Goal: Check status: Check status

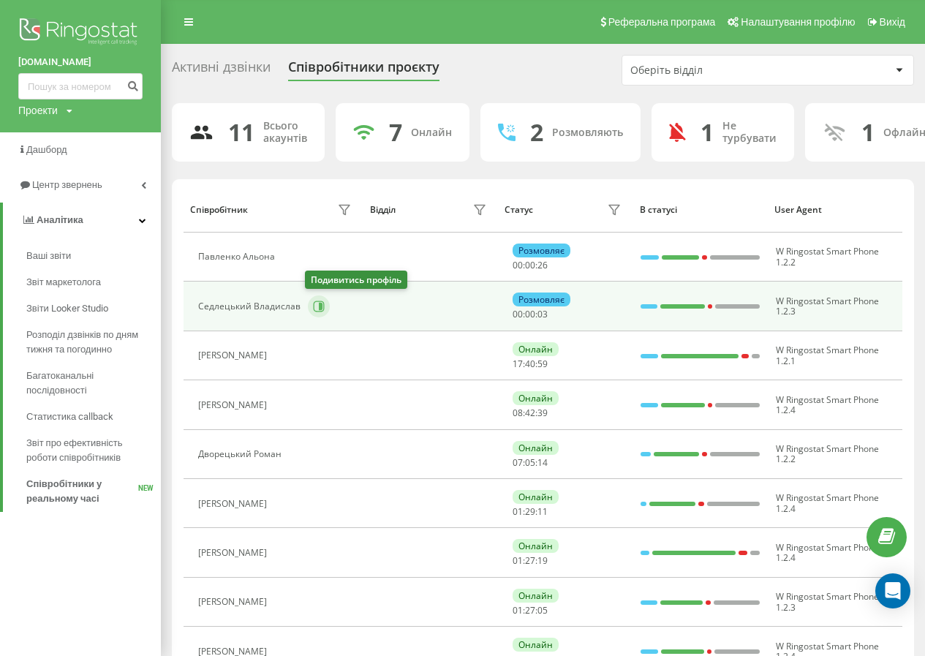
click at [312, 314] on button at bounding box center [319, 306] width 22 height 22
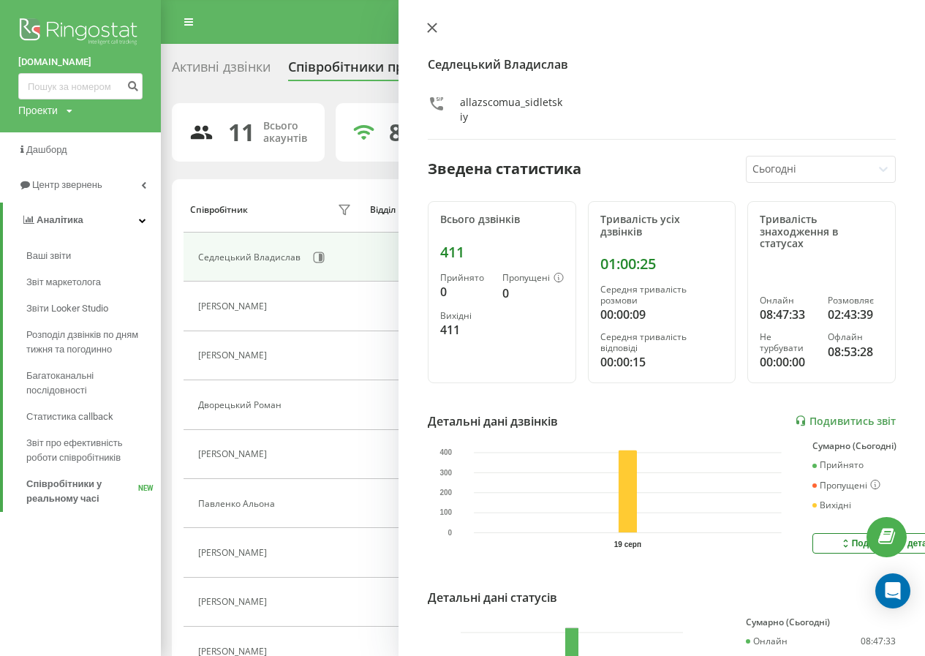
click at [438, 31] on button at bounding box center [432, 29] width 19 height 14
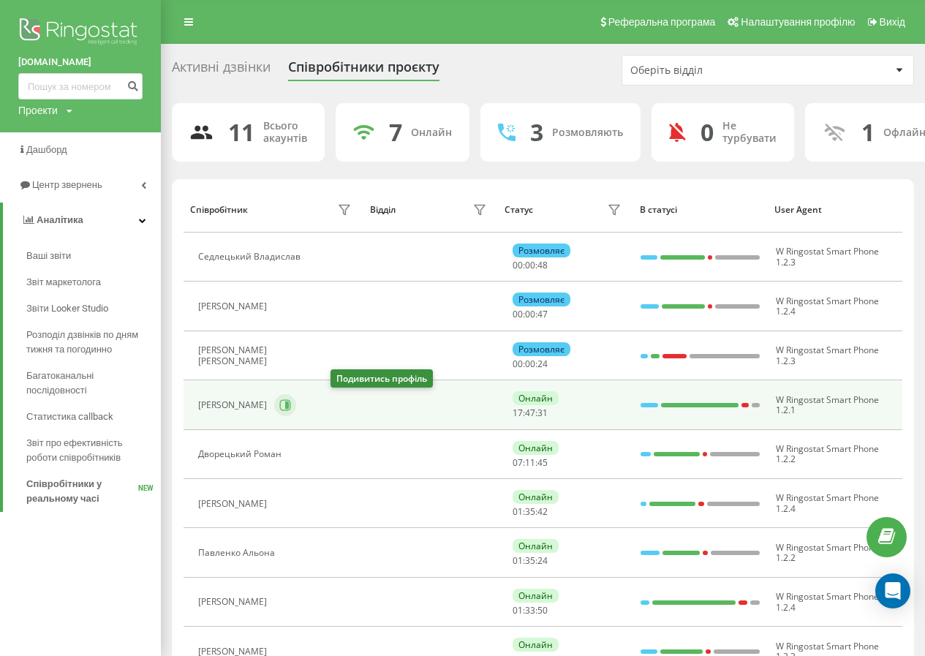
click at [291, 407] on icon at bounding box center [285, 405] width 12 height 12
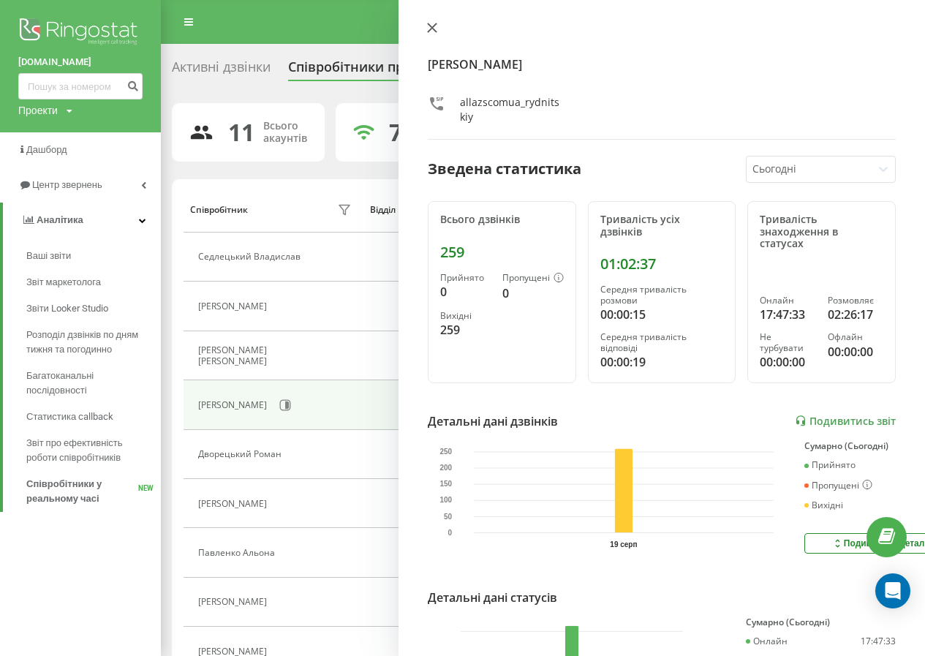
click at [434, 26] on icon at bounding box center [432, 27] width 9 height 9
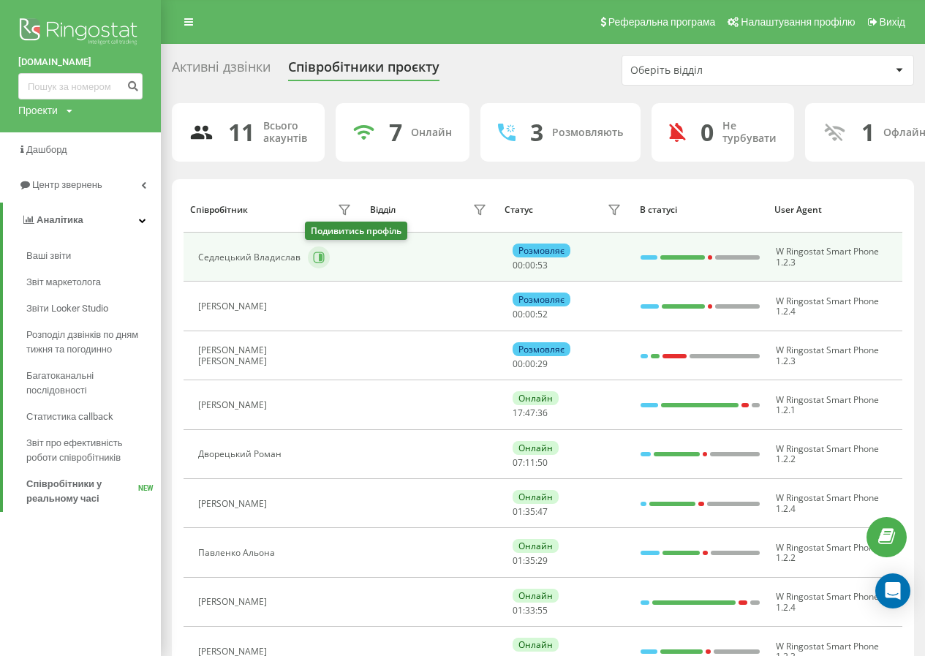
click at [314, 250] on button at bounding box center [319, 257] width 22 height 22
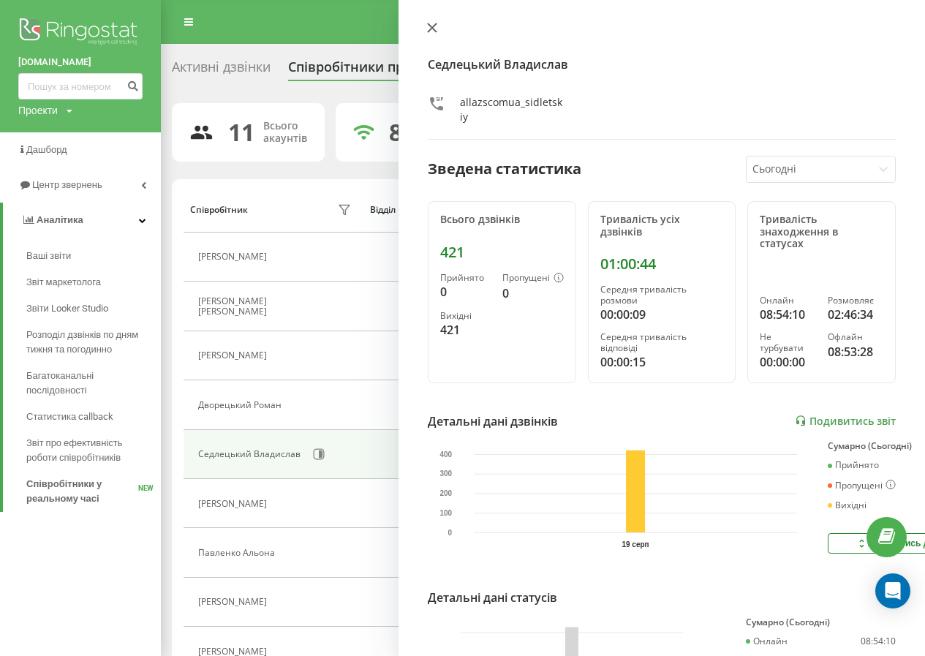
click at [429, 29] on icon at bounding box center [432, 28] width 10 height 10
